Goal: Information Seeking & Learning: Learn about a topic

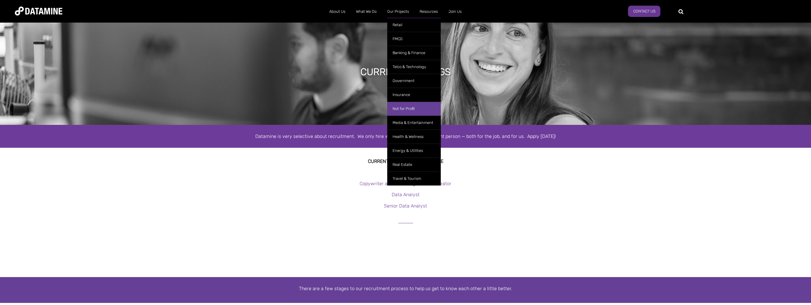
click at [404, 106] on link "Not for Profit" at bounding box center [413, 109] width 53 height 14
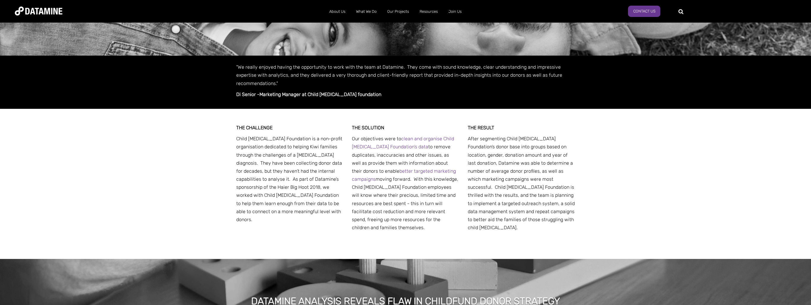
scroll to position [119, 0]
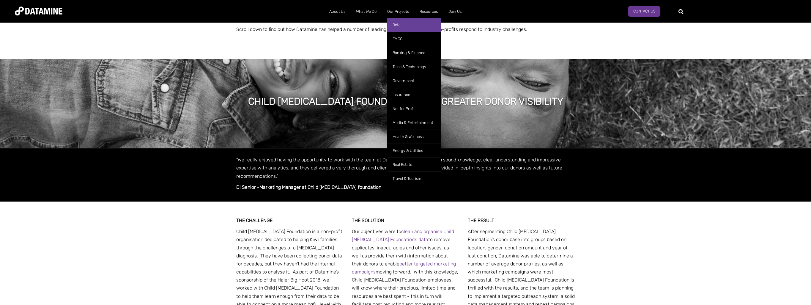
click at [403, 25] on link "Retail" at bounding box center [413, 25] width 53 height 14
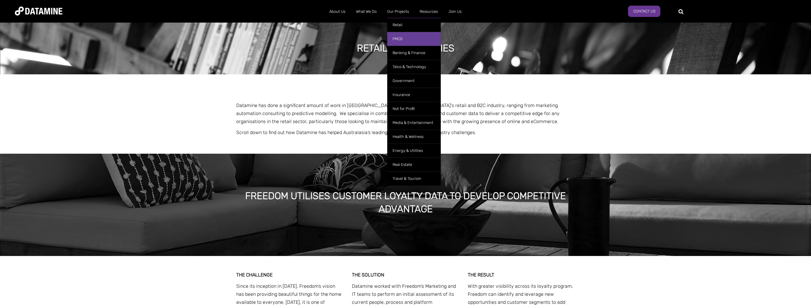
click at [403, 36] on link "FMCG" at bounding box center [413, 39] width 53 height 14
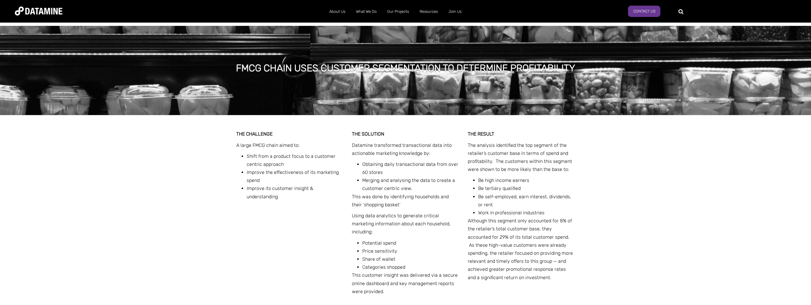
scroll to position [149, 0]
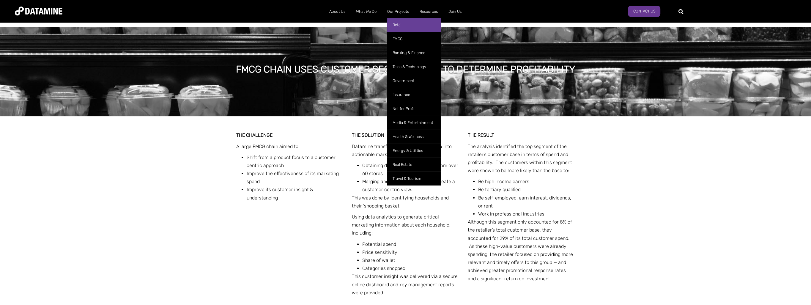
click at [406, 22] on link "Retail" at bounding box center [413, 25] width 53 height 14
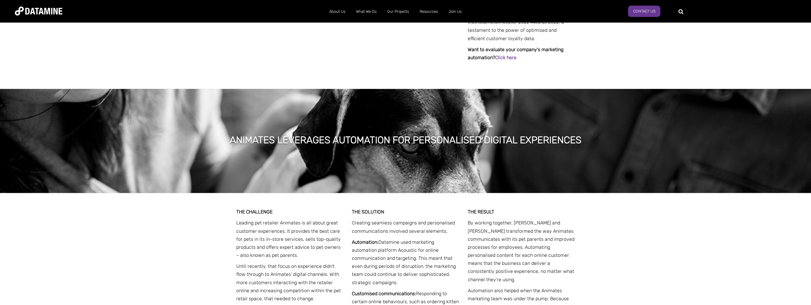
scroll to position [505, 0]
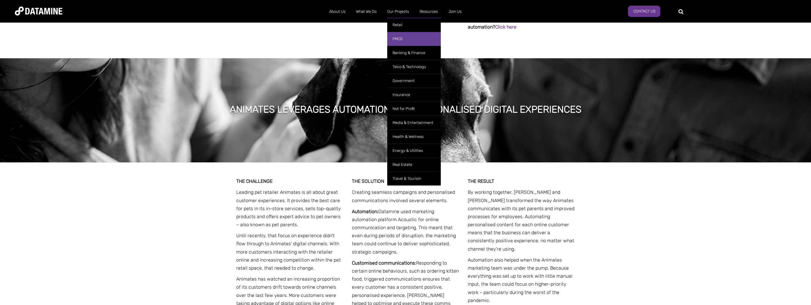
click at [403, 35] on link "FMCG" at bounding box center [413, 39] width 53 height 14
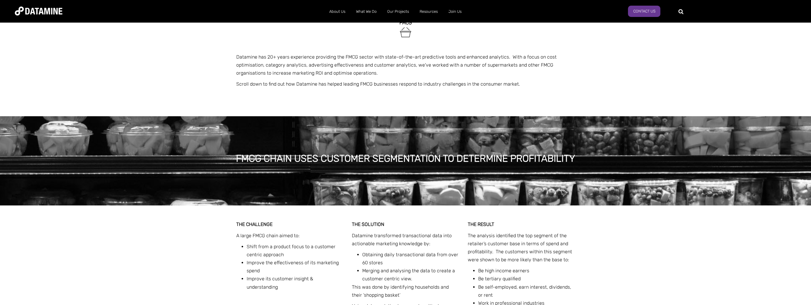
scroll to position [119, 0]
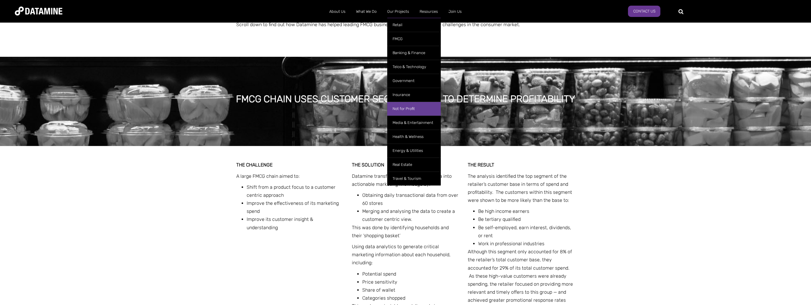
click at [409, 106] on link "Not for Profit" at bounding box center [413, 109] width 53 height 14
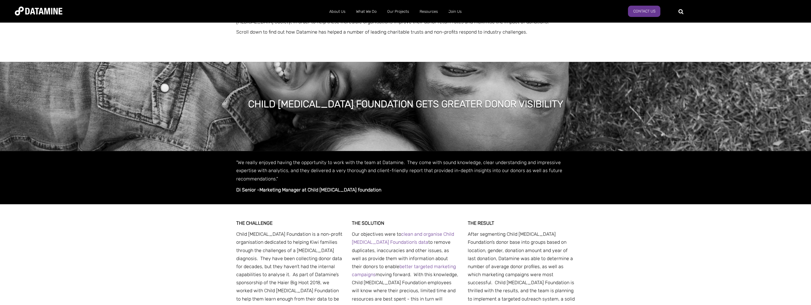
scroll to position [149, 0]
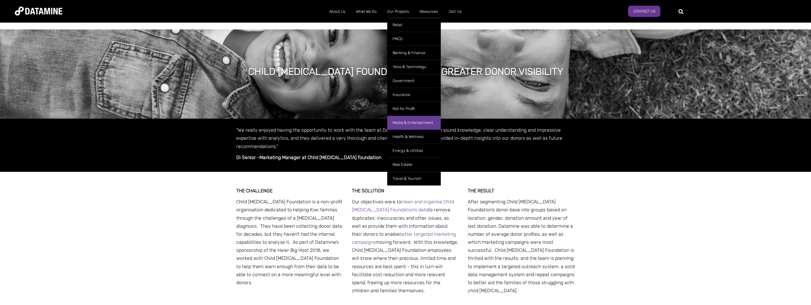
click at [410, 119] on link "Media & Entertainment" at bounding box center [413, 123] width 53 height 14
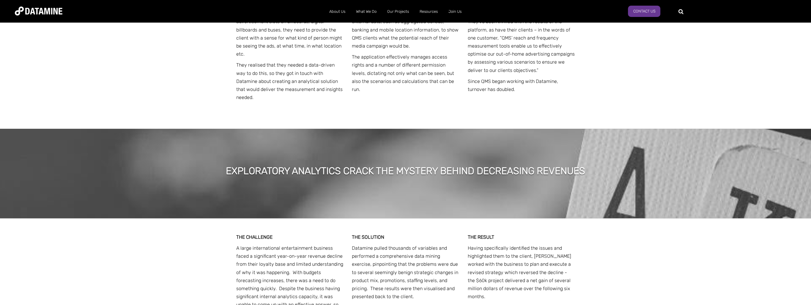
scroll to position [1307, 0]
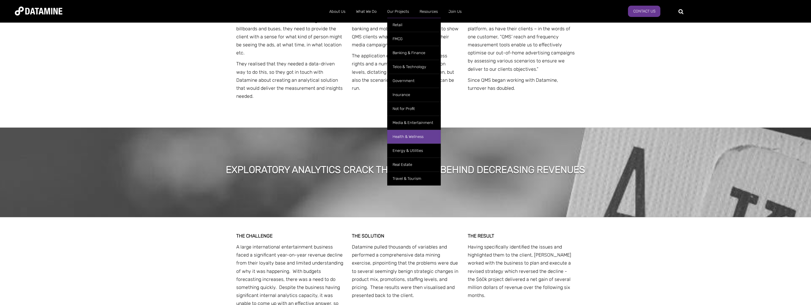
click at [408, 136] on link "Health & Wellness" at bounding box center [413, 136] width 53 height 14
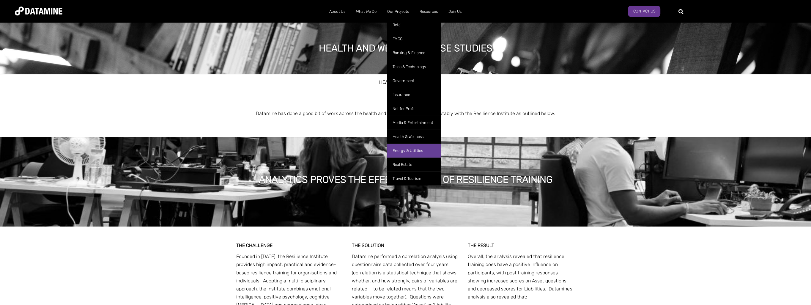
click at [407, 148] on link "Energy & Utilities" at bounding box center [413, 150] width 53 height 14
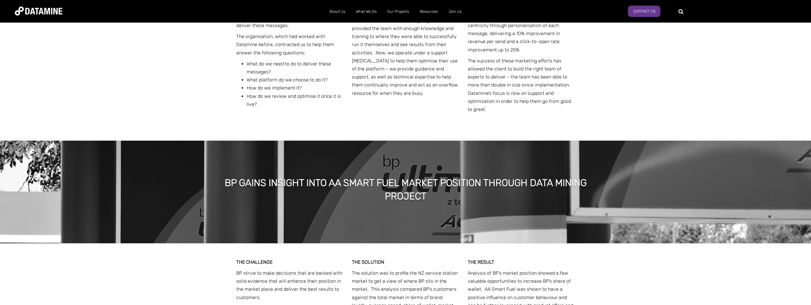
scroll to position [891, 0]
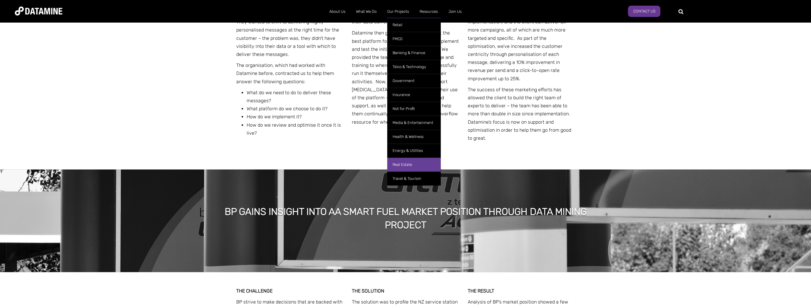
click at [412, 161] on link "Real Estate" at bounding box center [413, 164] width 53 height 14
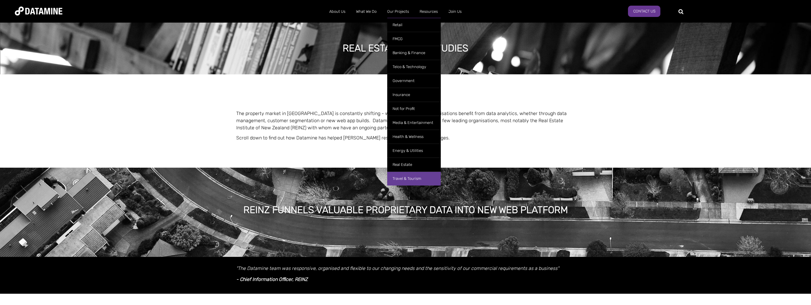
click at [407, 175] on link "Travel & Tourism" at bounding box center [413, 178] width 53 height 14
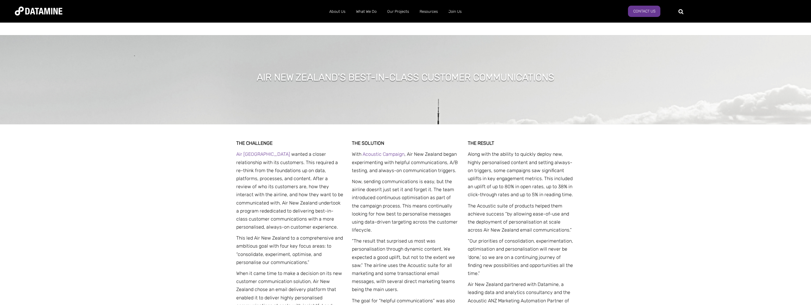
scroll to position [178, 0]
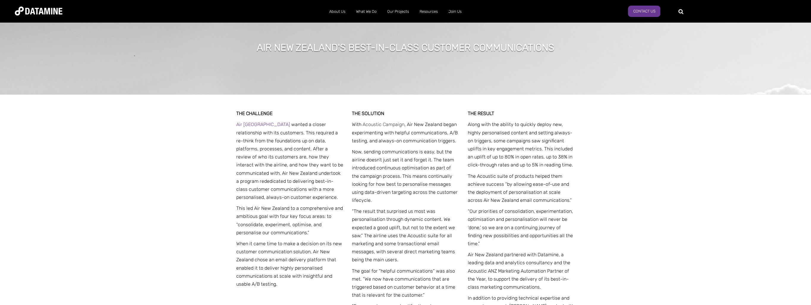
click at [380, 122] on link "Acoustic Campaign" at bounding box center [383, 124] width 42 height 6
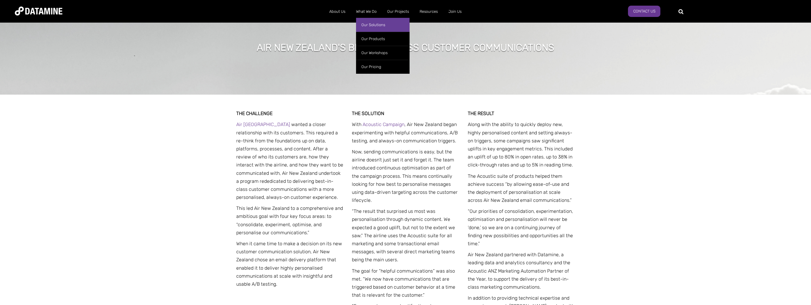
click at [370, 25] on link "Our Solutions" at bounding box center [382, 25] width 53 height 14
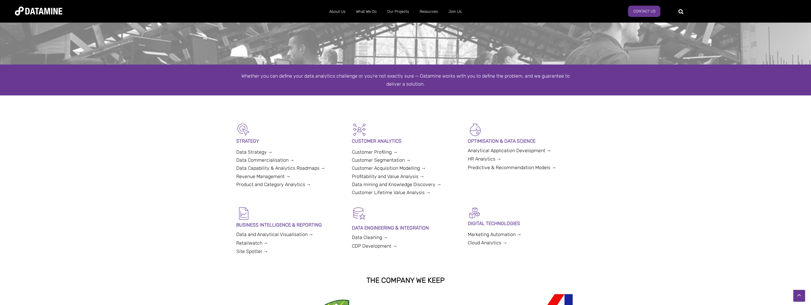
scroll to position [59, 0]
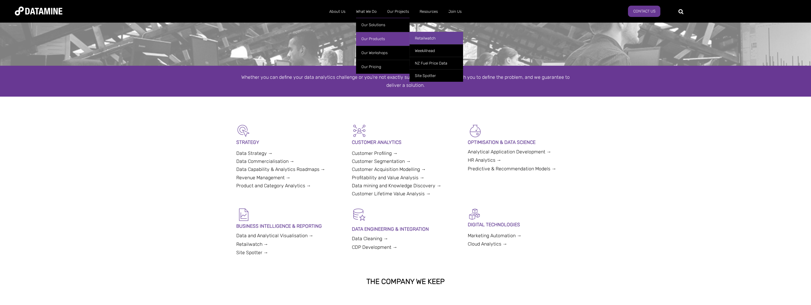
click at [420, 36] on link "Retailwatch" at bounding box center [435, 38] width 53 height 12
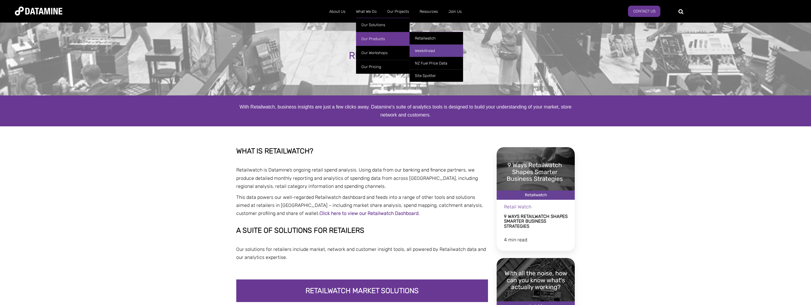
click at [424, 48] on link "WeekAhead" at bounding box center [435, 50] width 53 height 12
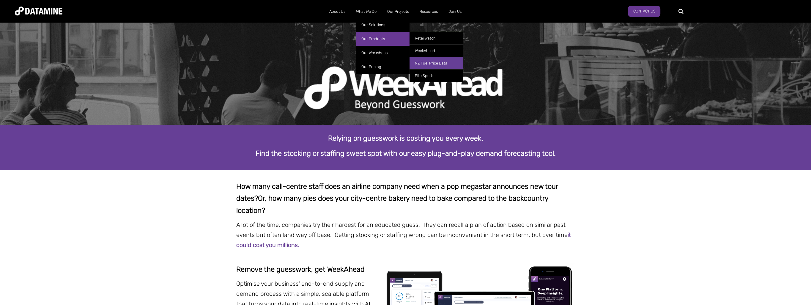
click at [435, 62] on link "NZ Fuel Price Data" at bounding box center [435, 63] width 53 height 12
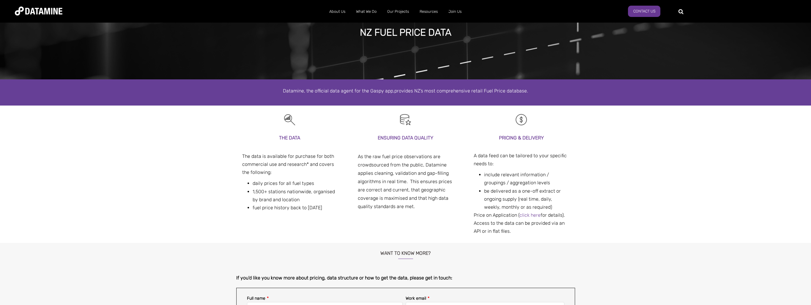
scroll to position [30, 0]
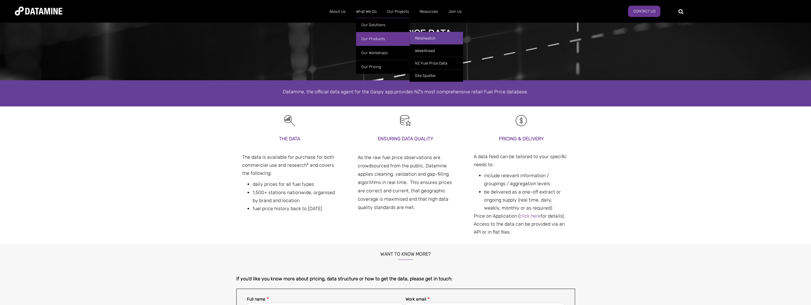
click at [429, 36] on link "Retailwatch" at bounding box center [435, 38] width 53 height 12
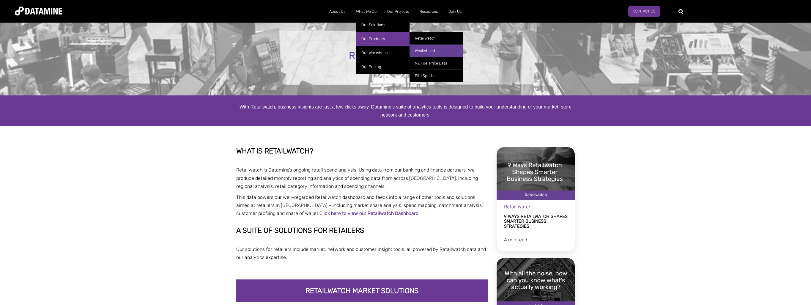
click at [432, 48] on link "WeekAhead" at bounding box center [435, 50] width 53 height 12
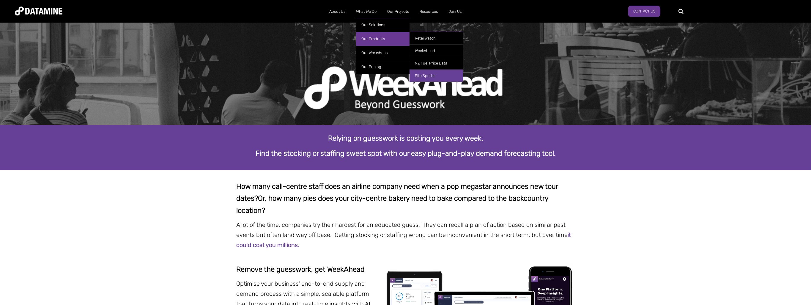
click at [437, 73] on link "Site Spotter" at bounding box center [435, 75] width 53 height 12
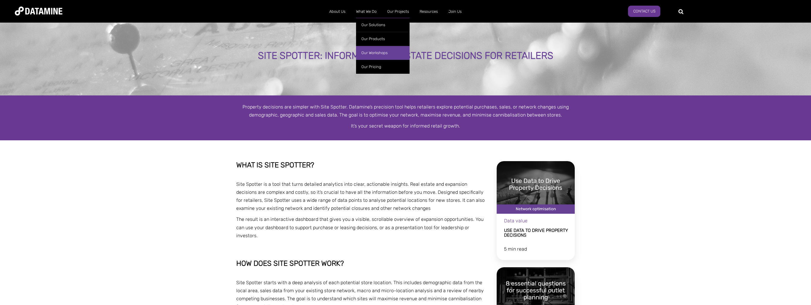
click at [372, 52] on link "Our Workshops" at bounding box center [382, 53] width 53 height 14
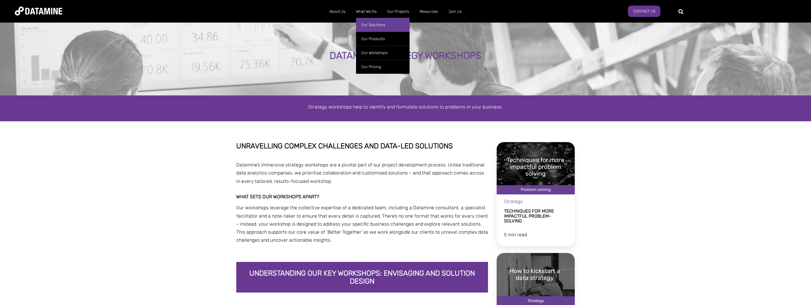
click at [376, 22] on link "Our Solutions" at bounding box center [382, 25] width 53 height 14
